Goal: Task Accomplishment & Management: Use online tool/utility

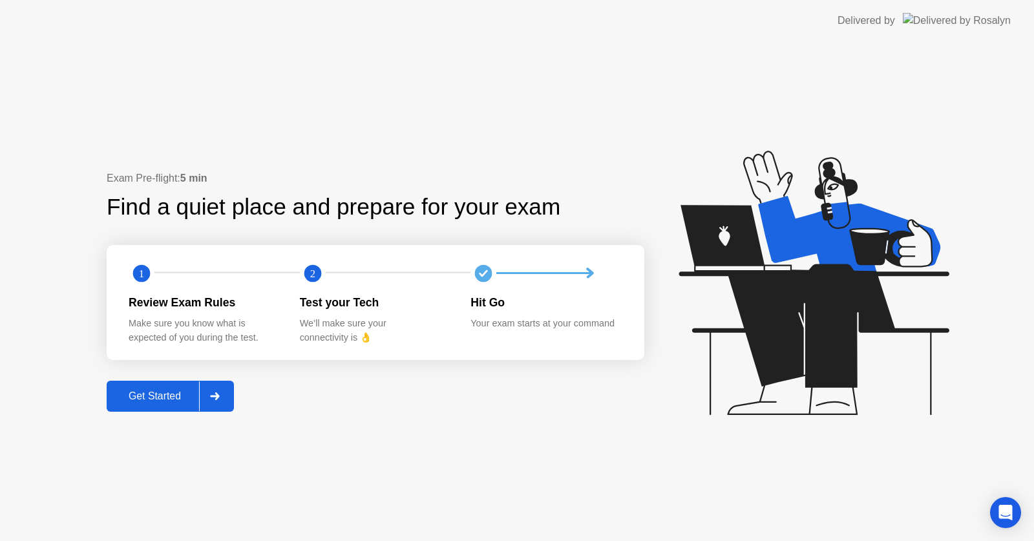
click at [164, 392] on div "Get Started" at bounding box center [154, 396] width 88 height 12
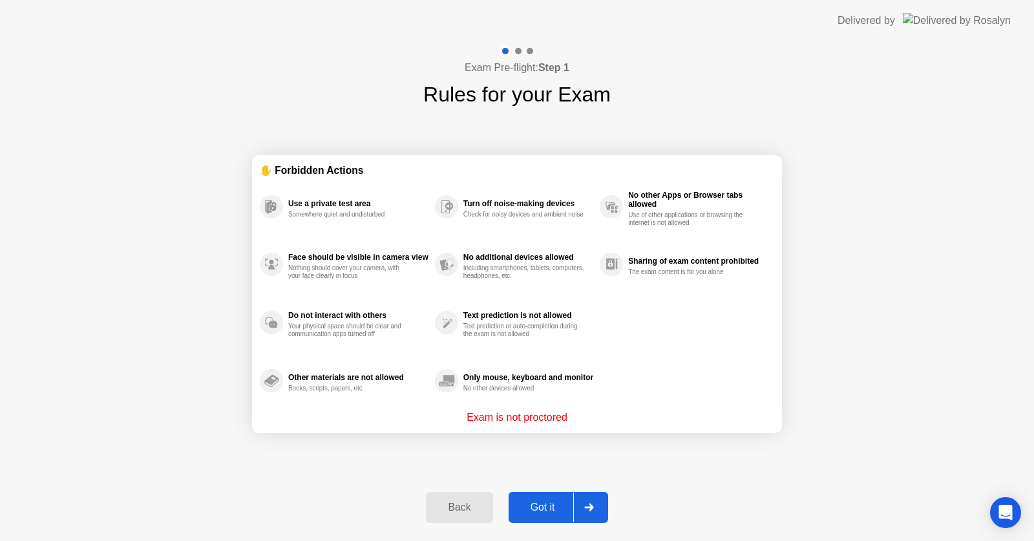
click at [547, 513] on div "Got it" at bounding box center [542, 507] width 61 height 12
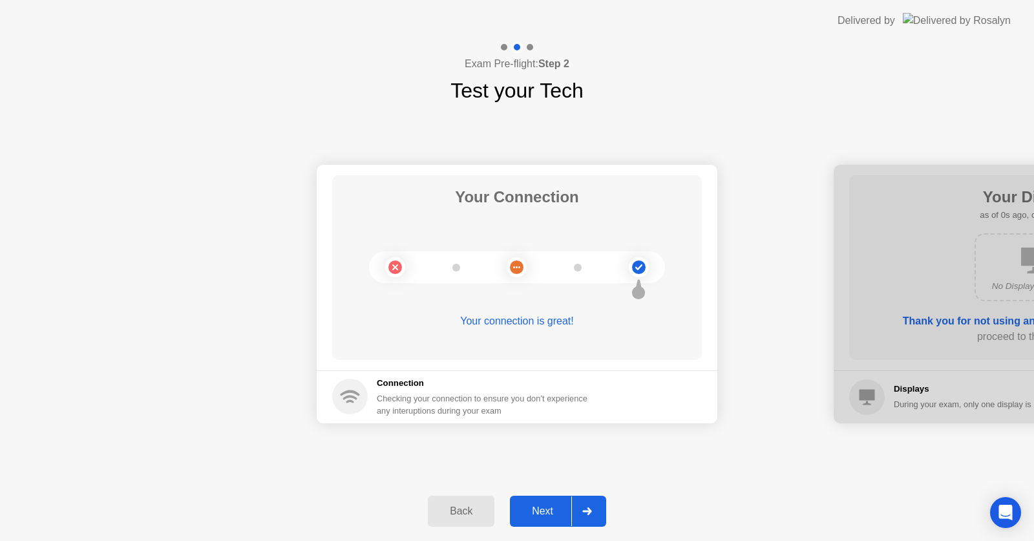
click at [547, 513] on div "Next" at bounding box center [542, 511] width 57 height 12
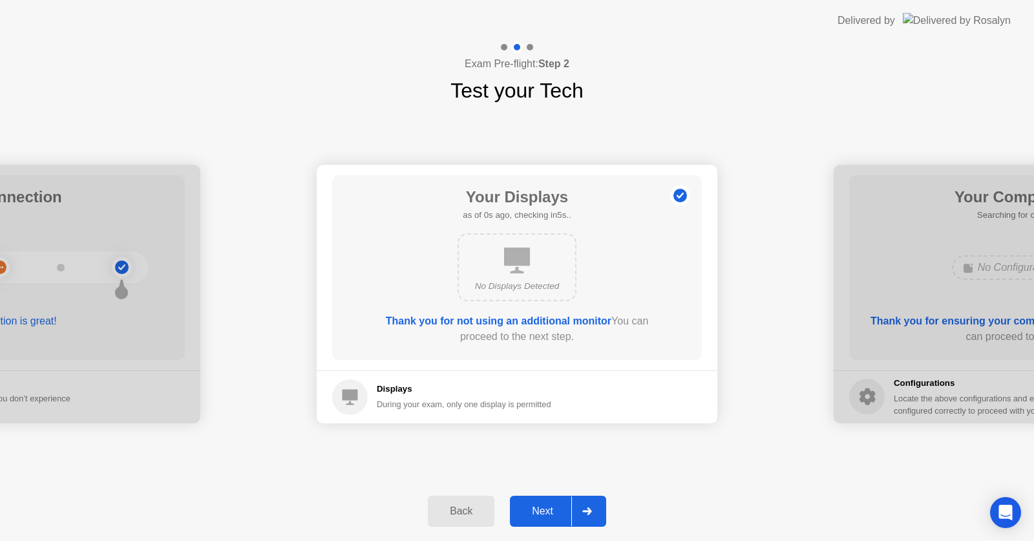
click at [547, 513] on div "Next" at bounding box center [542, 511] width 57 height 12
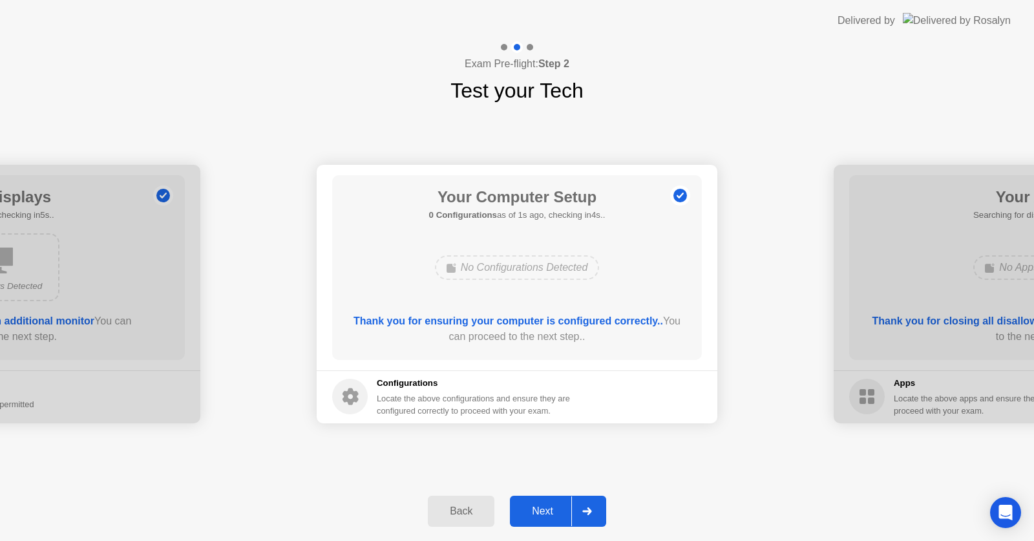
click at [547, 513] on div "Next" at bounding box center [542, 511] width 57 height 12
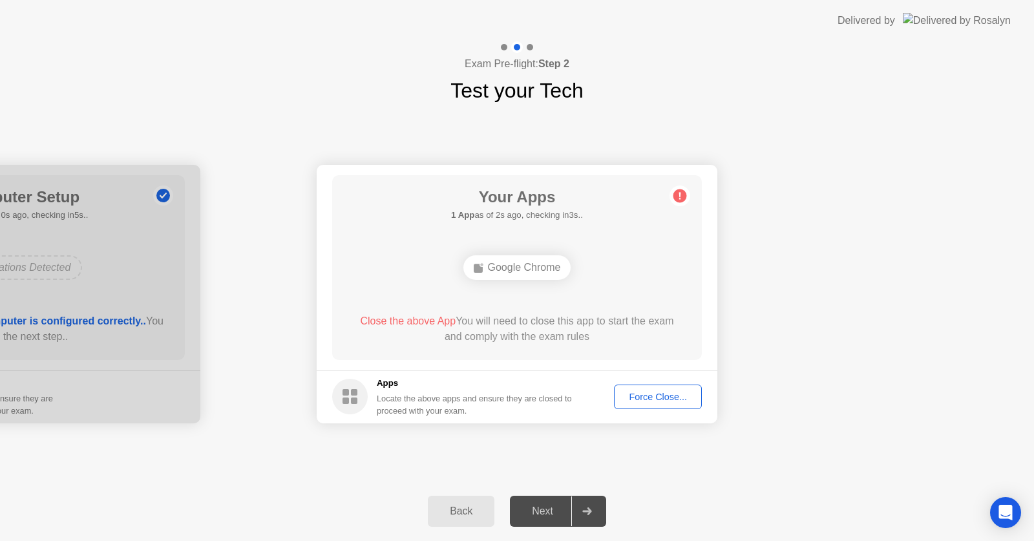
click at [640, 396] on div "Force Close..." at bounding box center [657, 396] width 79 height 10
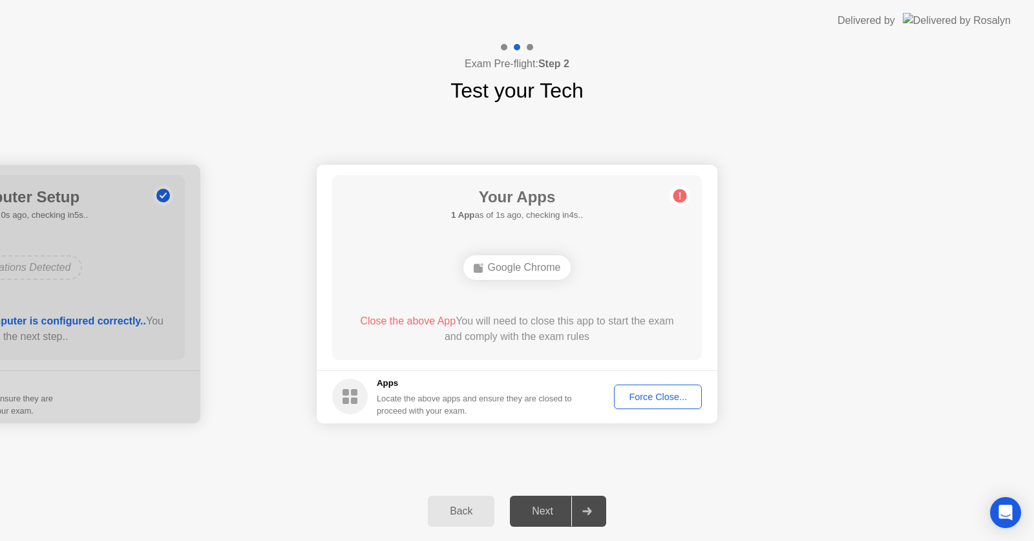
click at [638, 398] on div "Force Close..." at bounding box center [657, 396] width 79 height 10
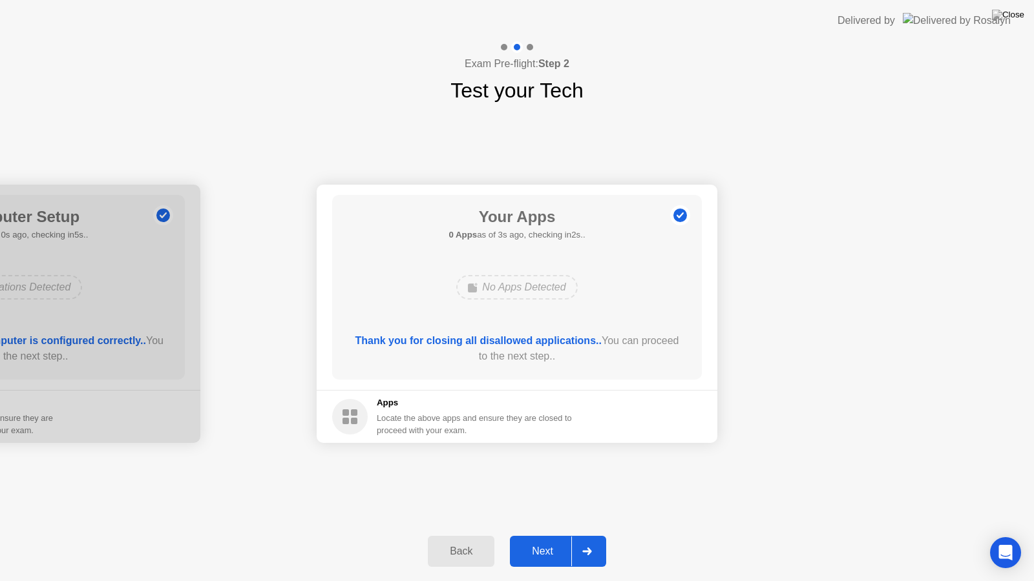
click at [543, 540] on div "Next" at bounding box center [542, 552] width 57 height 12
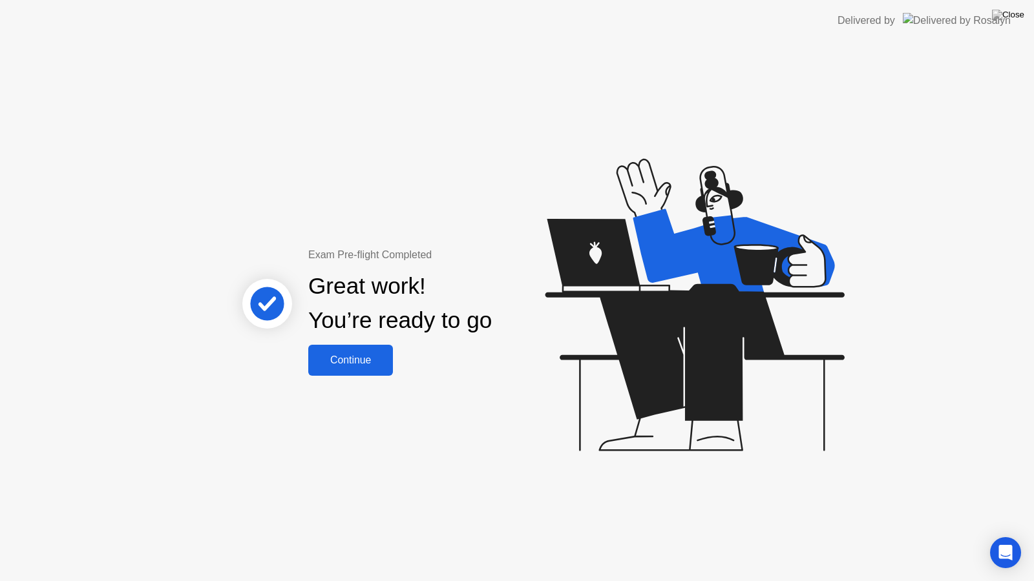
click at [363, 358] on div "Continue" at bounding box center [350, 361] width 77 height 12
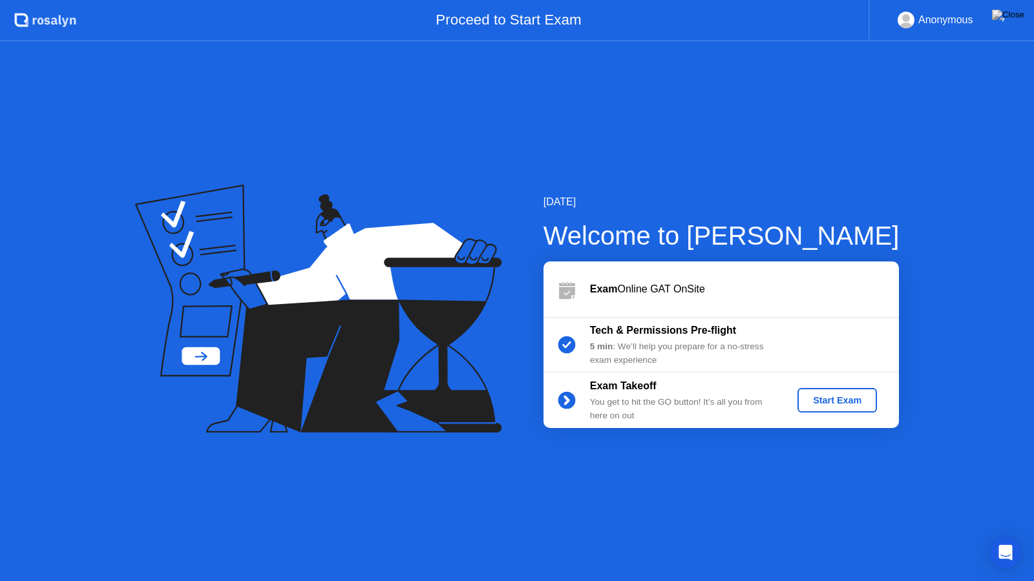
click at [808, 397] on div "Start Exam" at bounding box center [836, 400] width 69 height 10
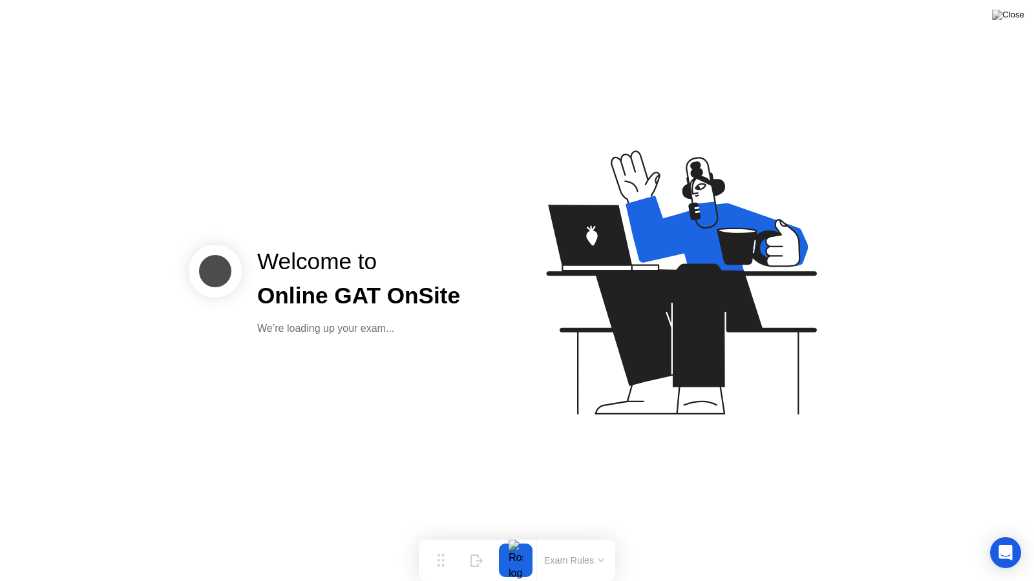
click at [592, 452] on icon at bounding box center [678, 288] width 333 height 331
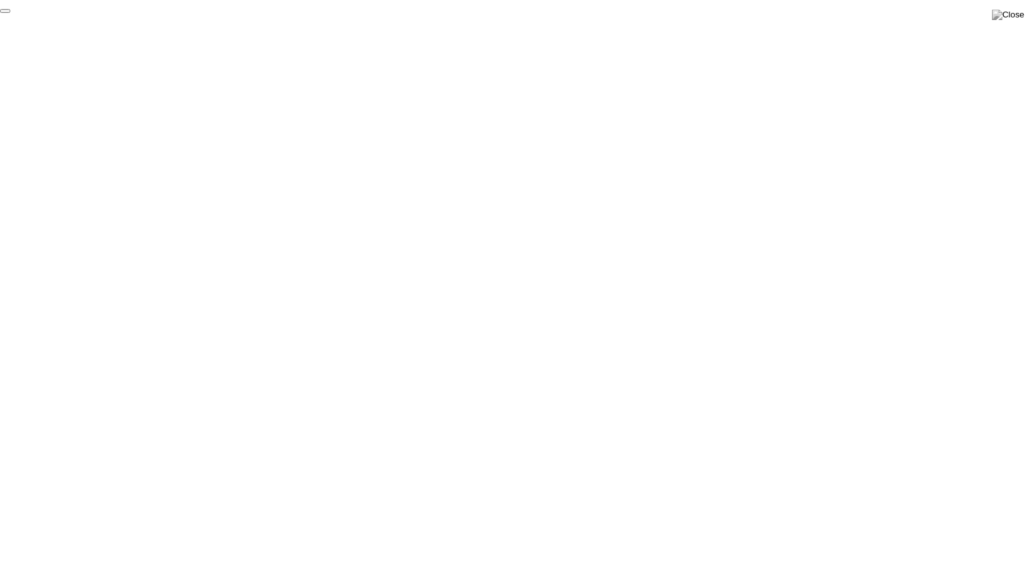
click div "End Proctoring Session"
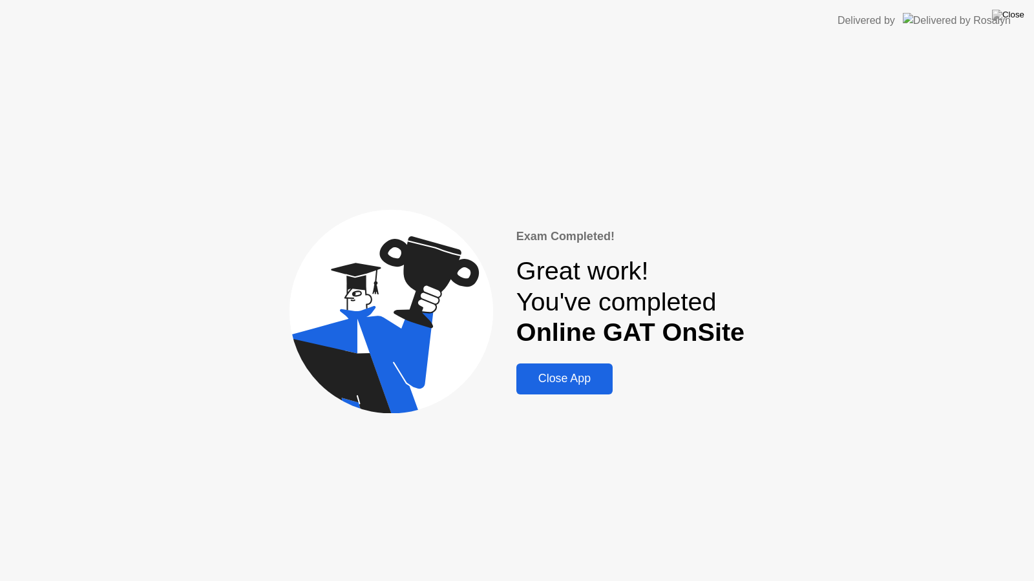
drag, startPoint x: 782, startPoint y: 512, endPoint x: 841, endPoint y: 297, distance: 223.0
click at [841, 297] on div "Exam Completed! Great work! You've completed Online GAT OnSite Close App" at bounding box center [517, 311] width 1034 height 540
click at [1009, 9] on button at bounding box center [1007, 14] width 39 height 17
